Goal: Task Accomplishment & Management: Use online tool/utility

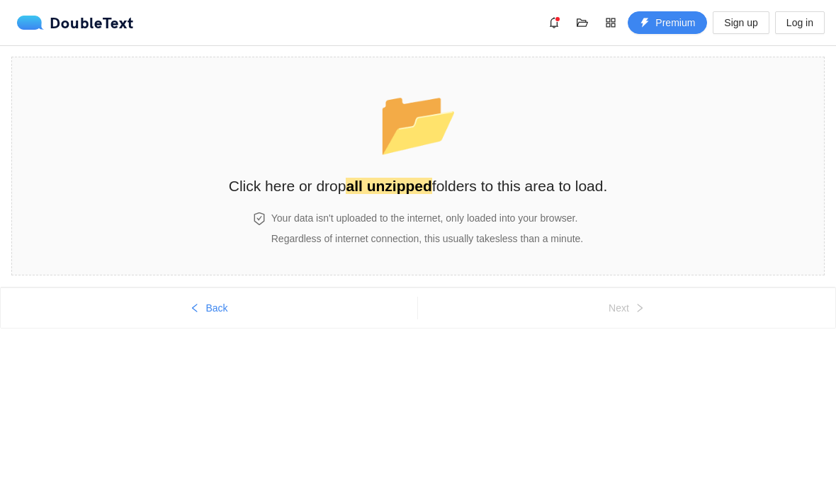
click at [154, 203] on section "📂 Click here or drop all unzipped folders to this area to load. Your data isn't…" at bounding box center [417, 166] width 813 height 219
click at [744, 216] on section "📂 Click here or drop all unzipped folders to this area to load. Your data isn't…" at bounding box center [417, 166] width 813 height 219
click at [176, 312] on button "Back" at bounding box center [209, 308] width 417 height 23
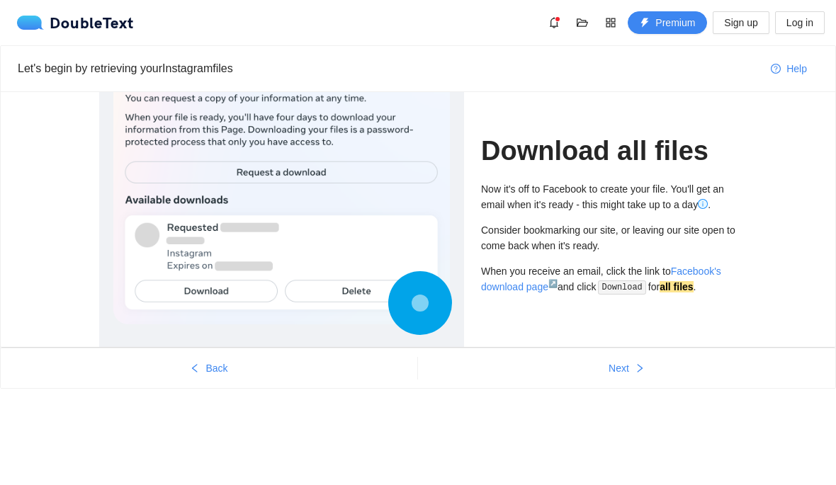
click at [649, 373] on button "Next" at bounding box center [626, 368] width 417 height 23
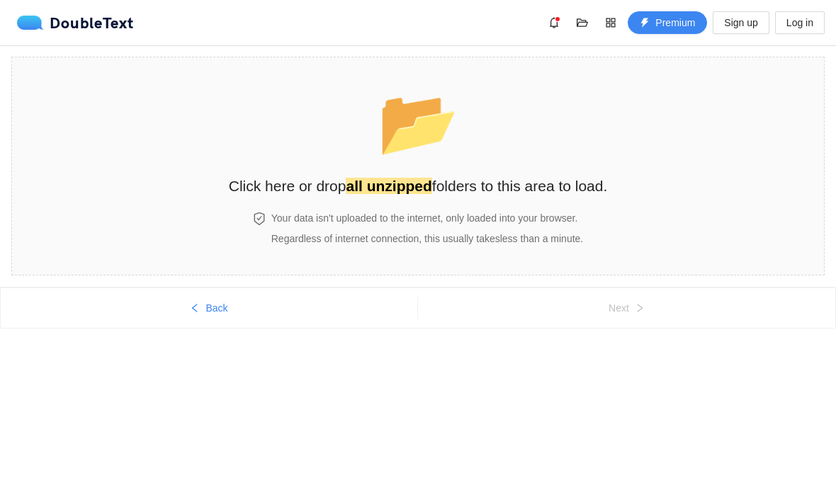
click at [724, 28] on span "Sign up" at bounding box center [740, 23] width 33 height 16
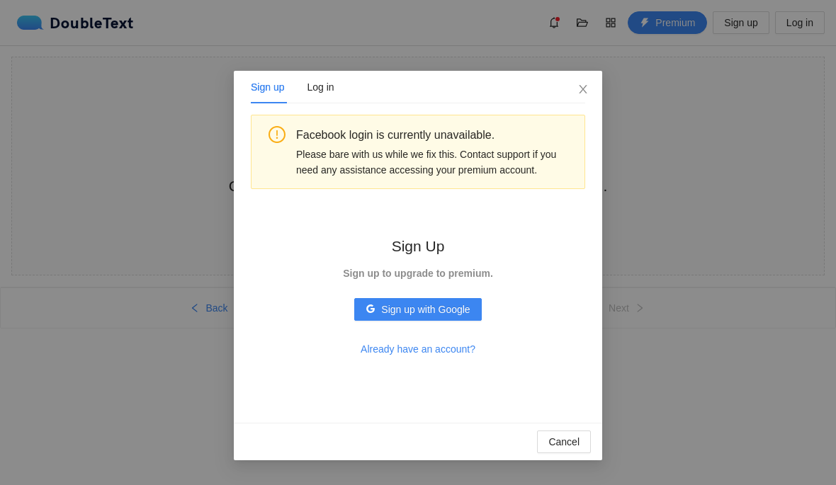
click at [467, 317] on span "Sign up with Google" at bounding box center [425, 310] width 89 height 16
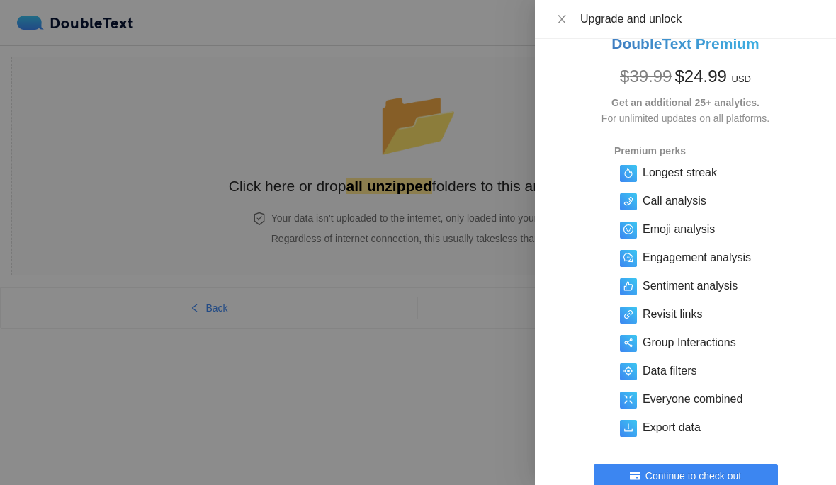
scroll to position [26, 0]
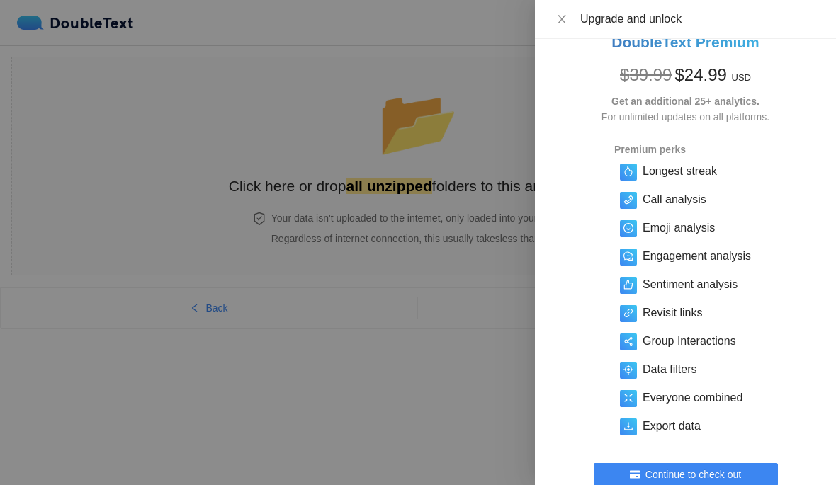
click at [503, 431] on div at bounding box center [418, 242] width 836 height 485
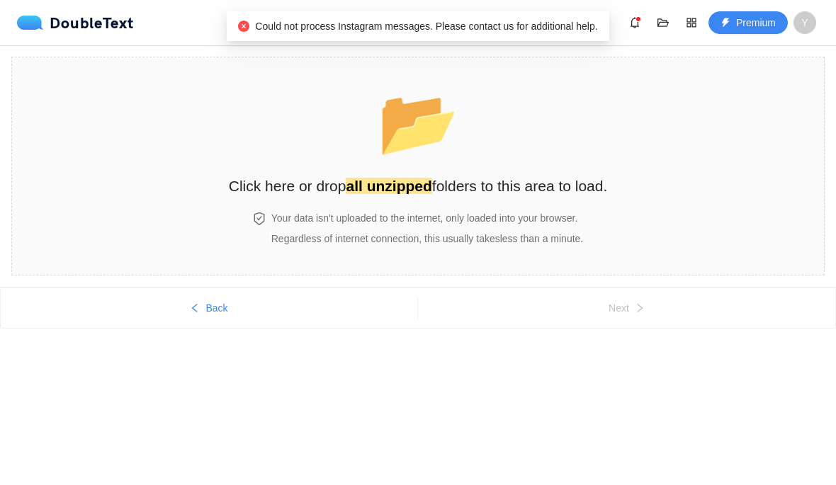
click at [278, 18] on div "Could not process Instagram messages. Please contact us for additional help." at bounding box center [417, 26] width 359 height 16
click at [270, 27] on span "Could not process Instagram messages. Please contact us for additional help." at bounding box center [426, 26] width 342 height 11
